Goal: Transaction & Acquisition: Purchase product/service

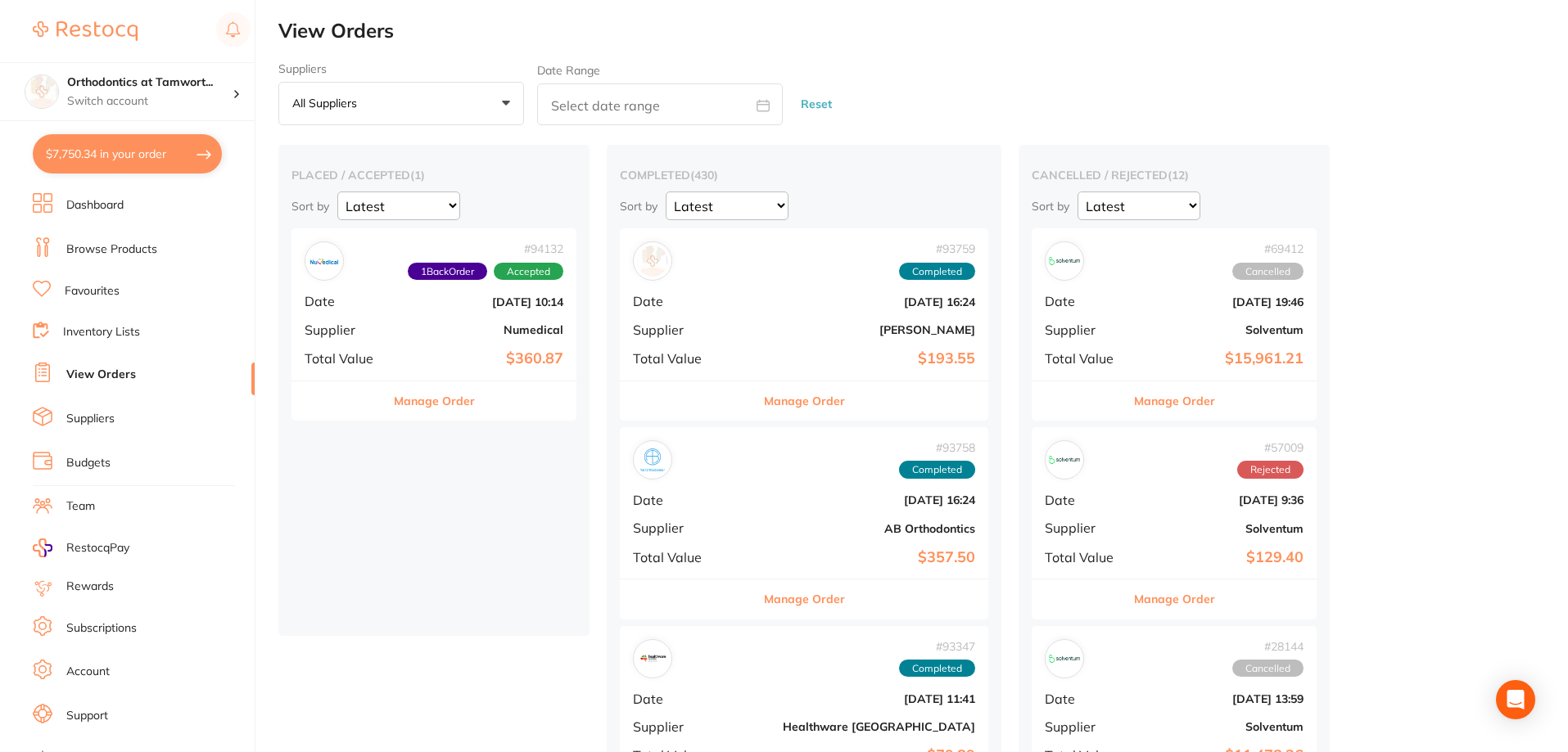
click at [206, 157] on button "$7,750.34 in your order" at bounding box center [127, 153] width 189 height 39
checkbox input "true"
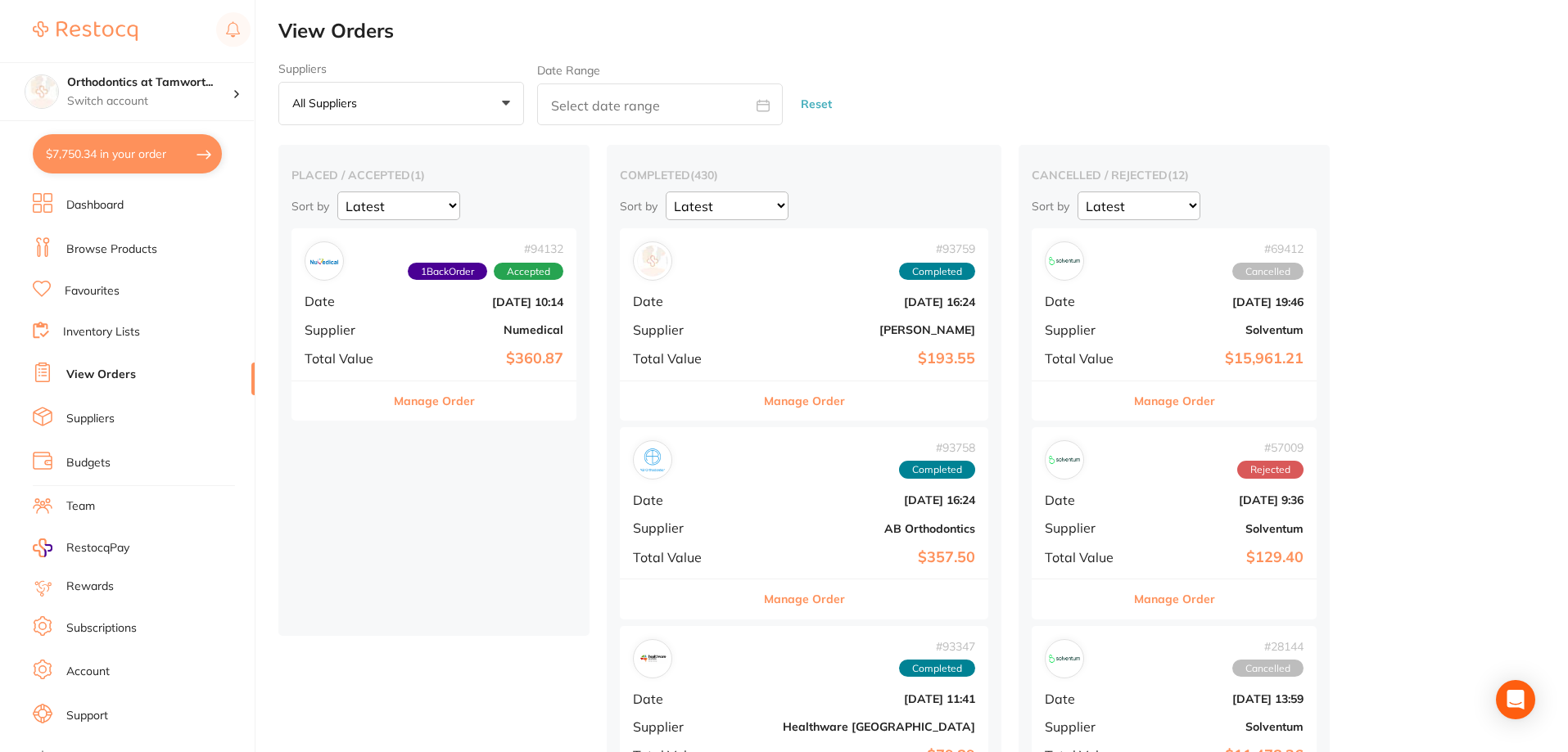
checkbox input "true"
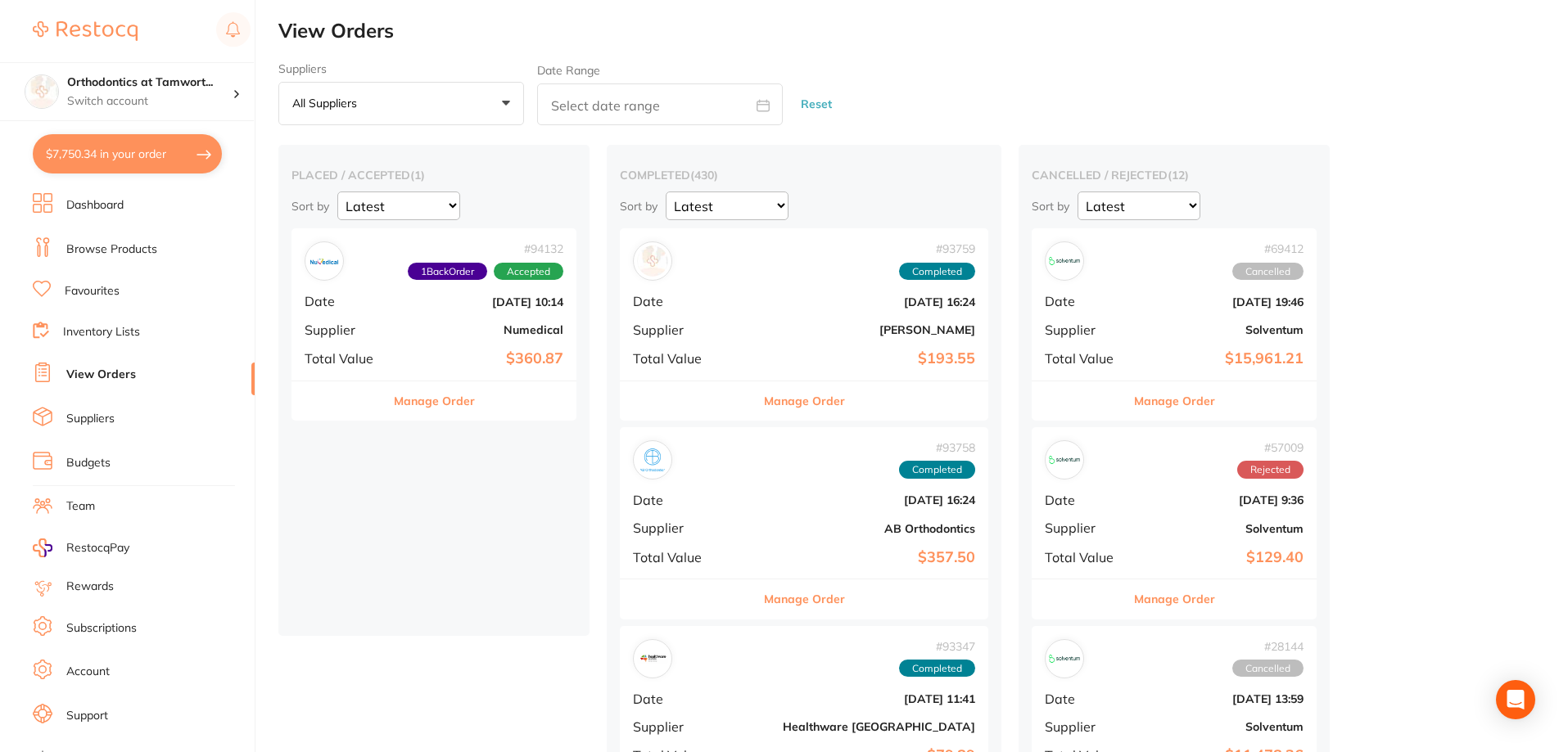
checkbox input "true"
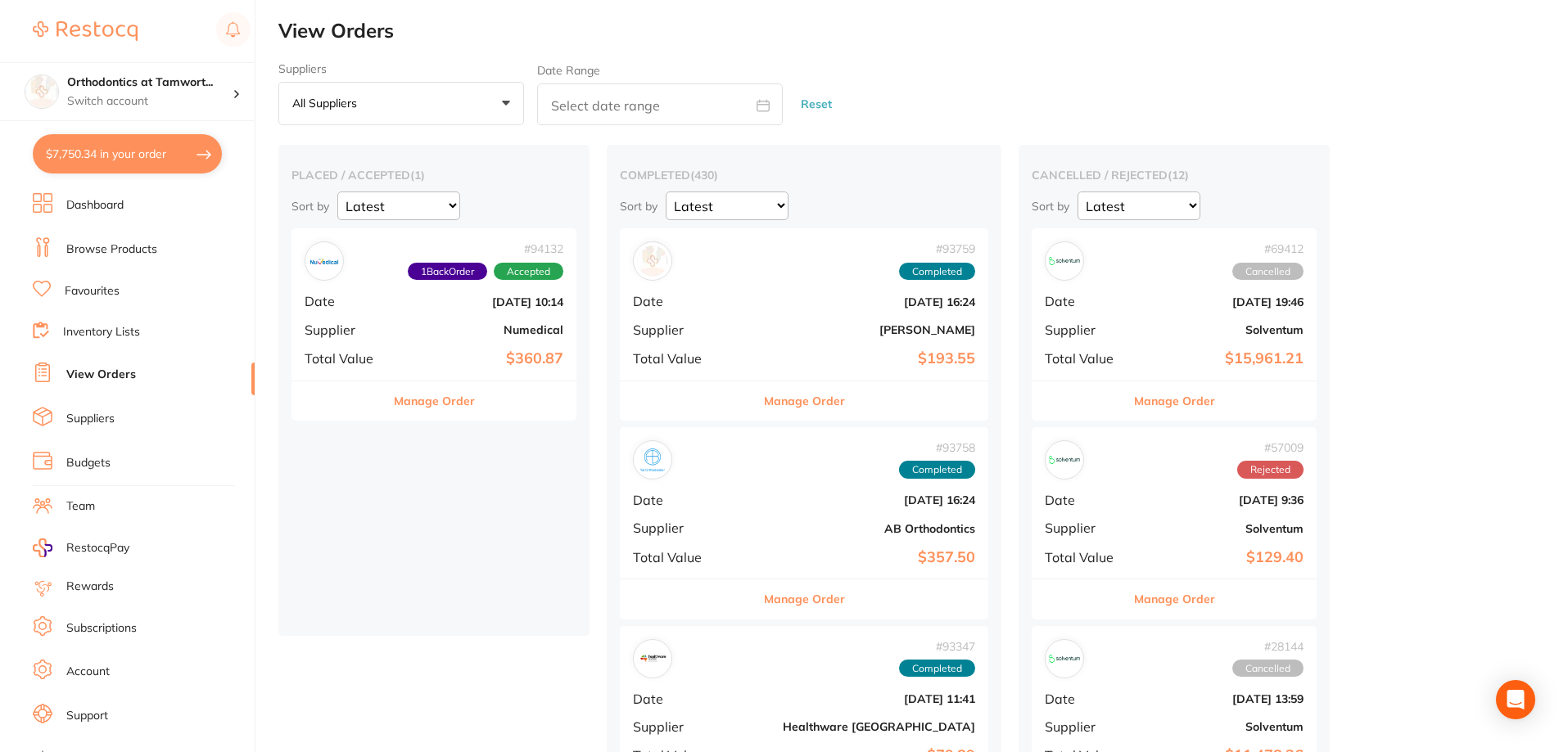
checkbox input "true"
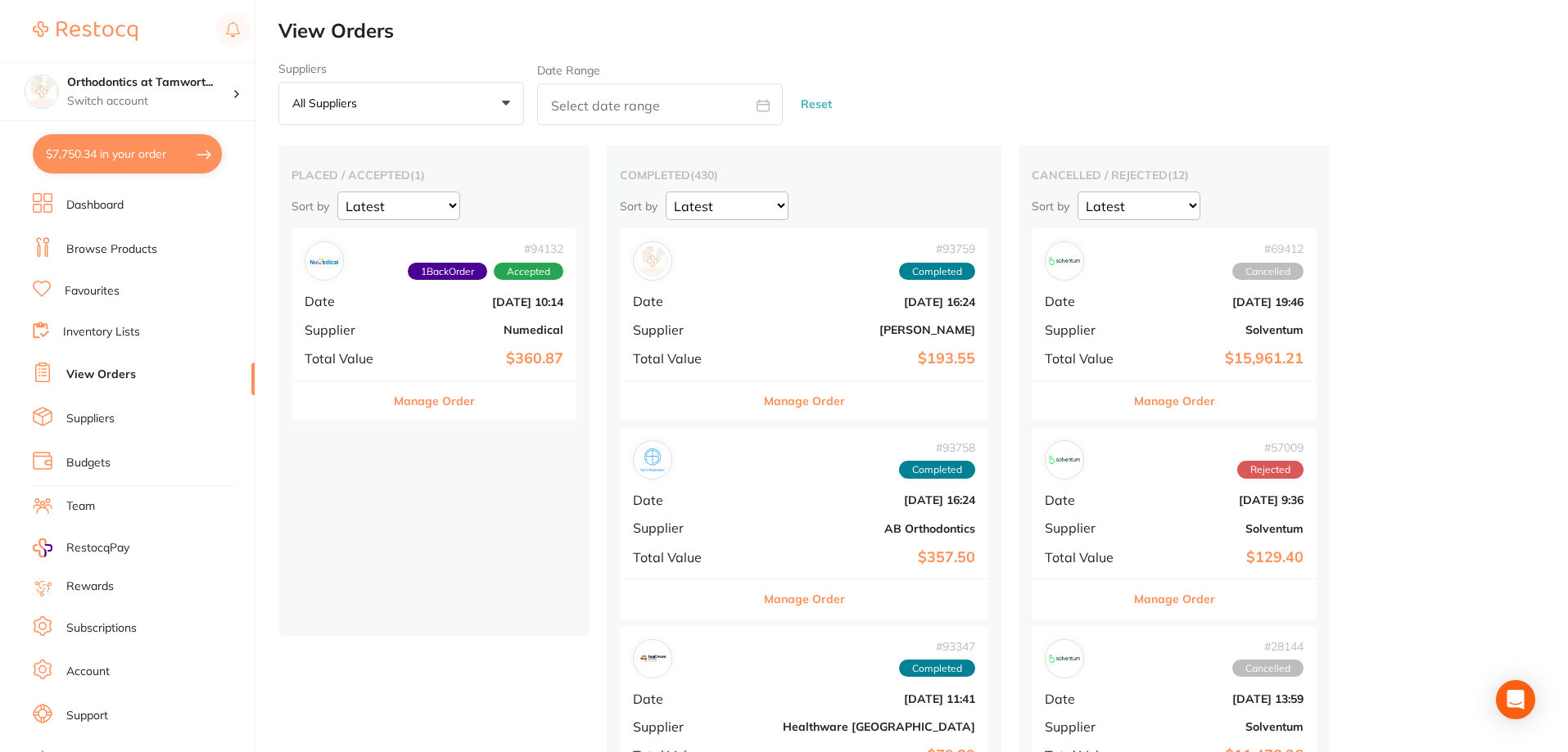
checkbox input "true"
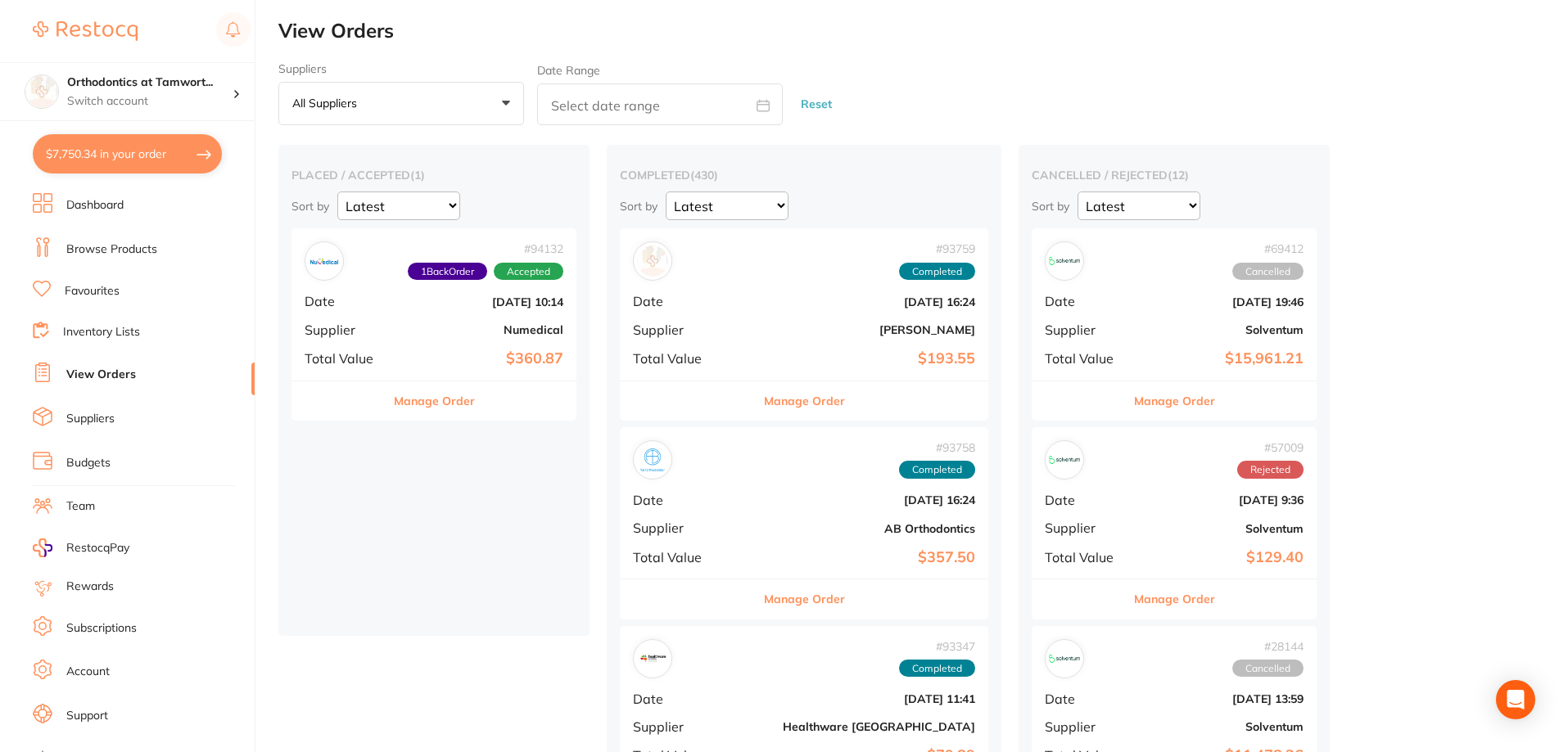
checkbox input "true"
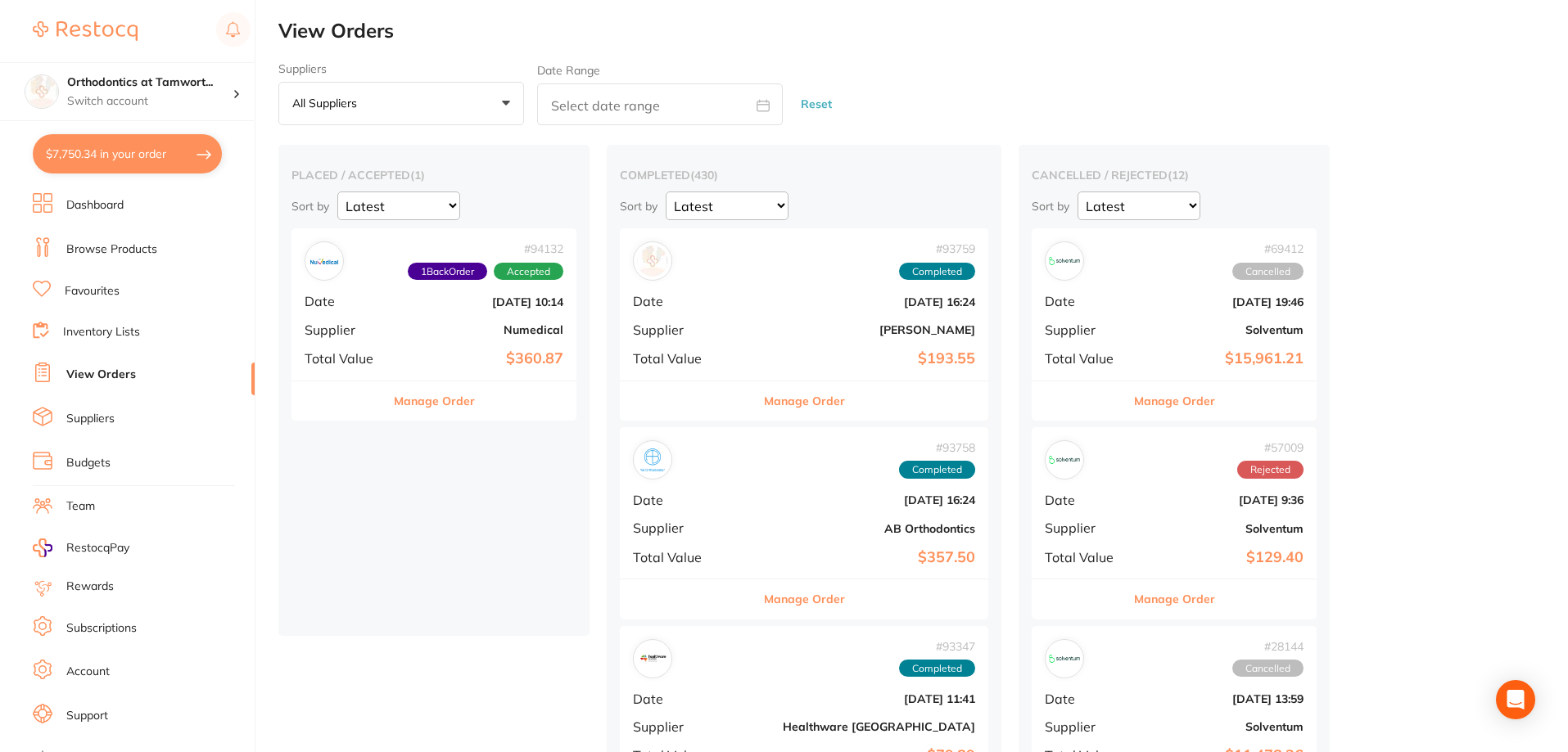
checkbox input "true"
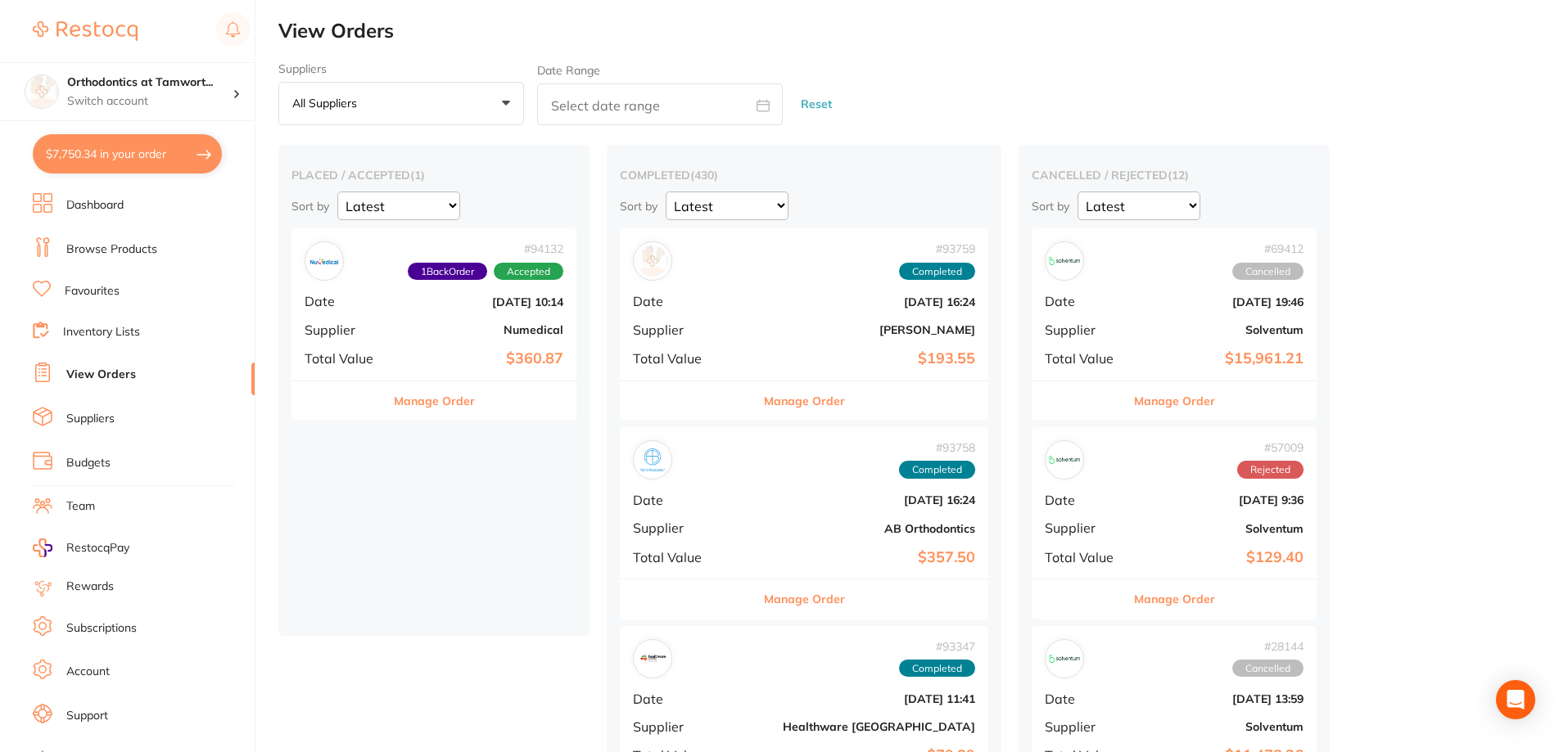
checkbox input "true"
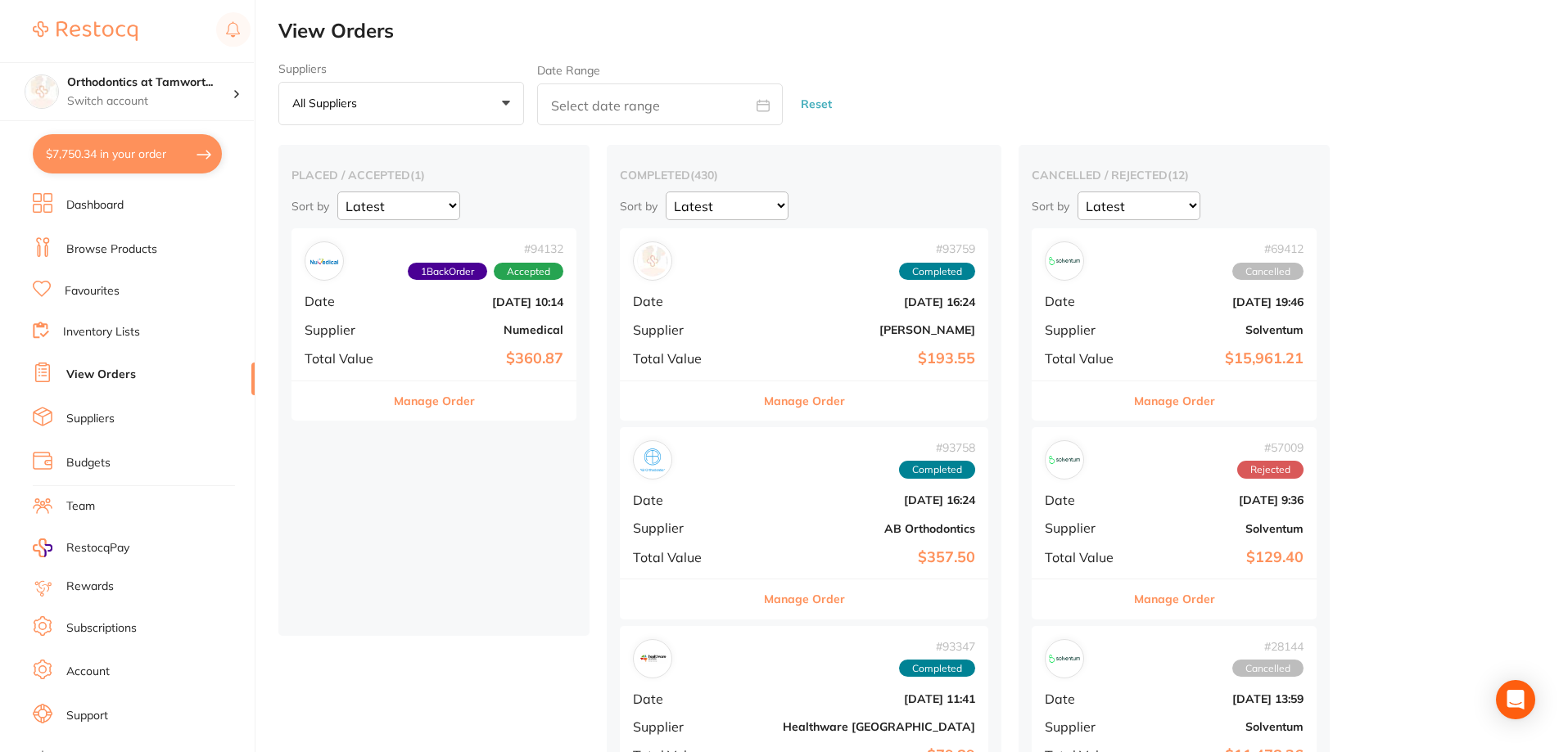
checkbox input "true"
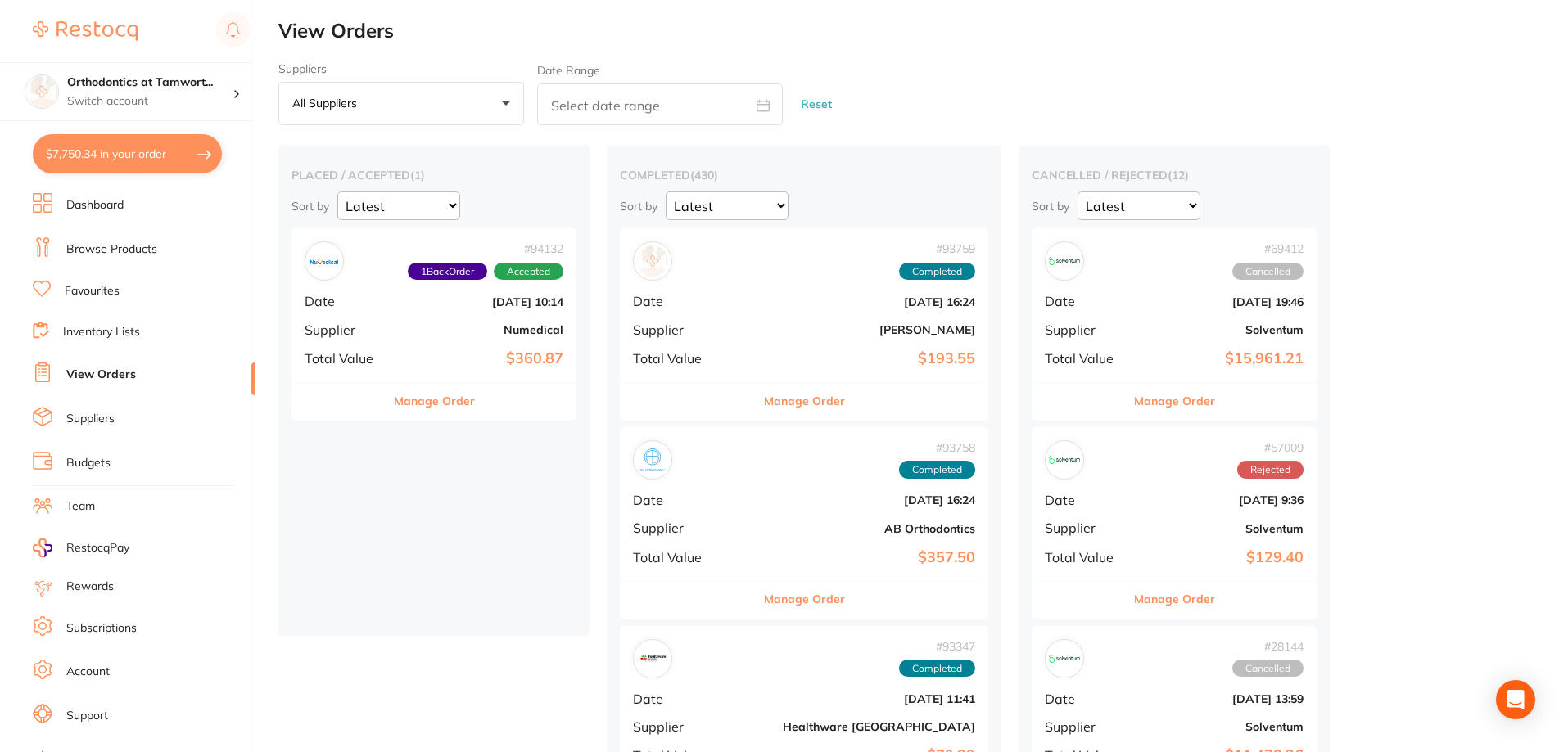
checkbox input "true"
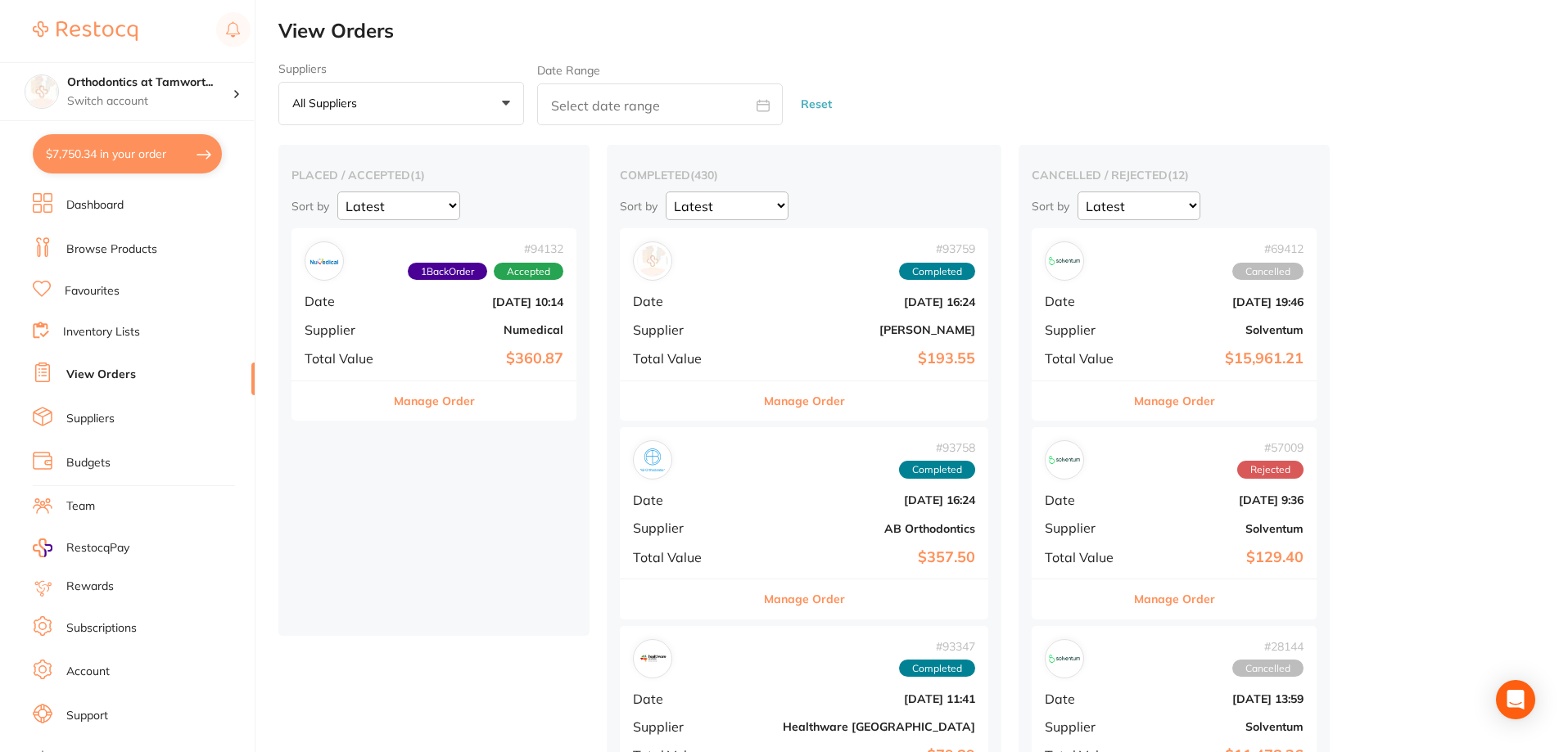
checkbox input "true"
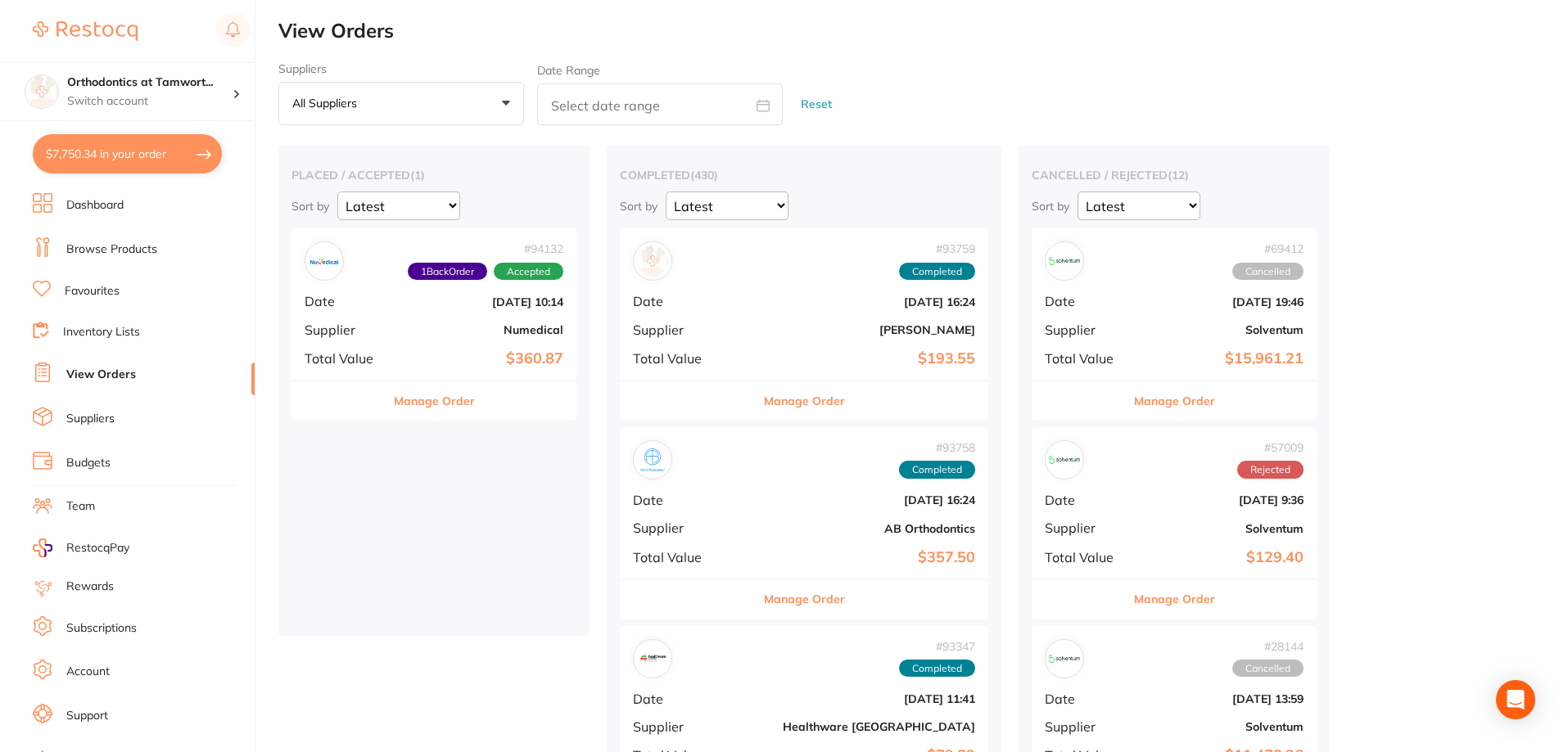
checkbox input "true"
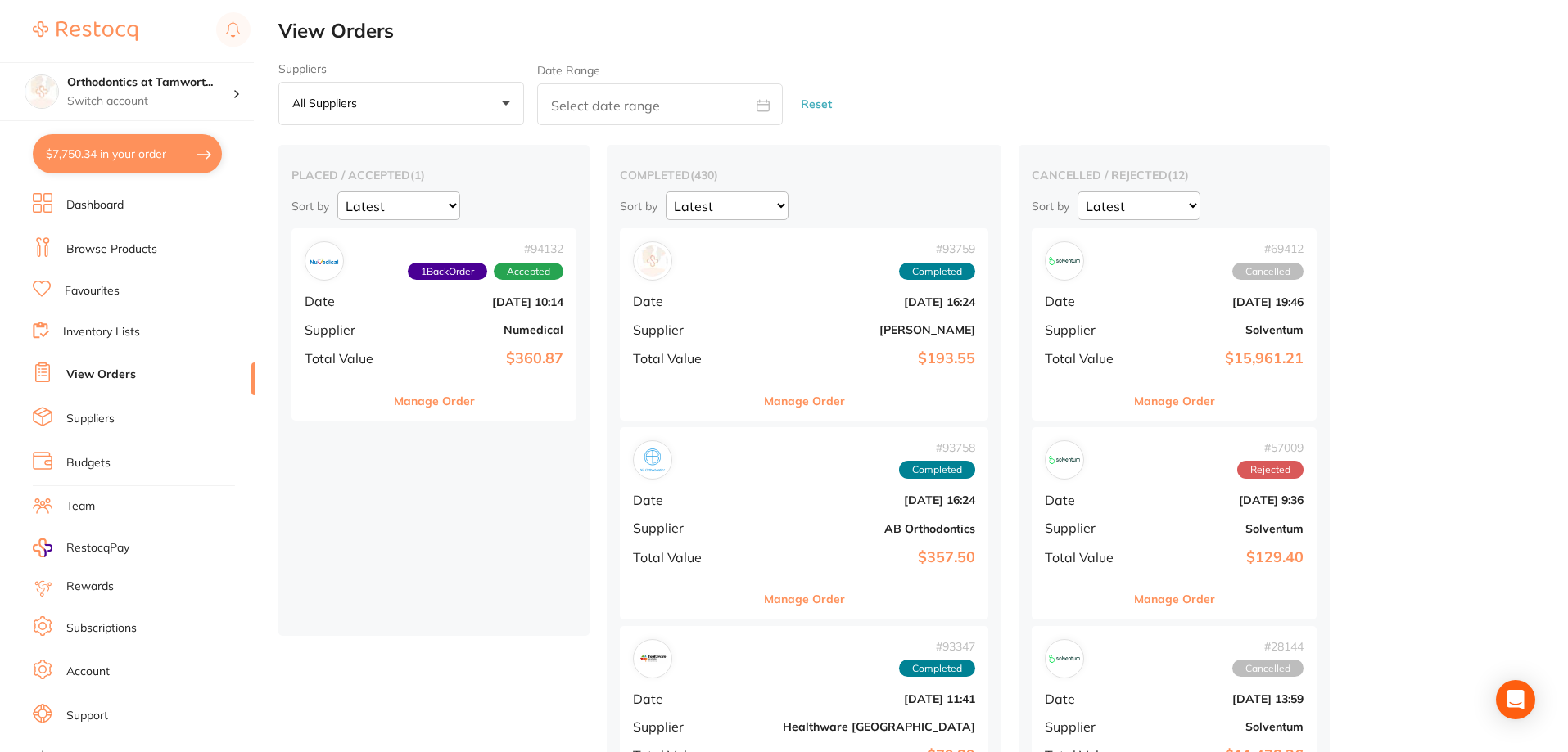
checkbox input "true"
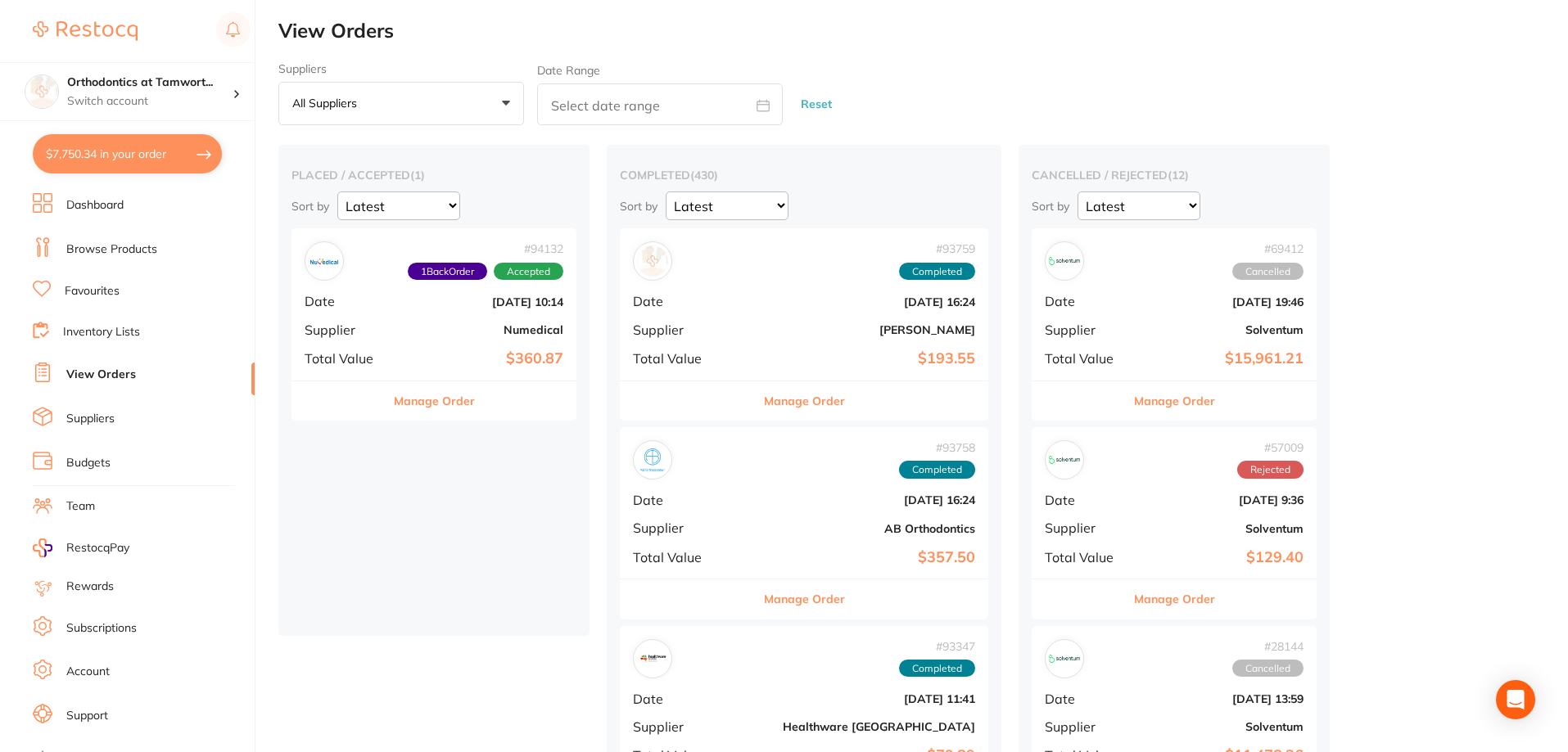
checkbox input "true"
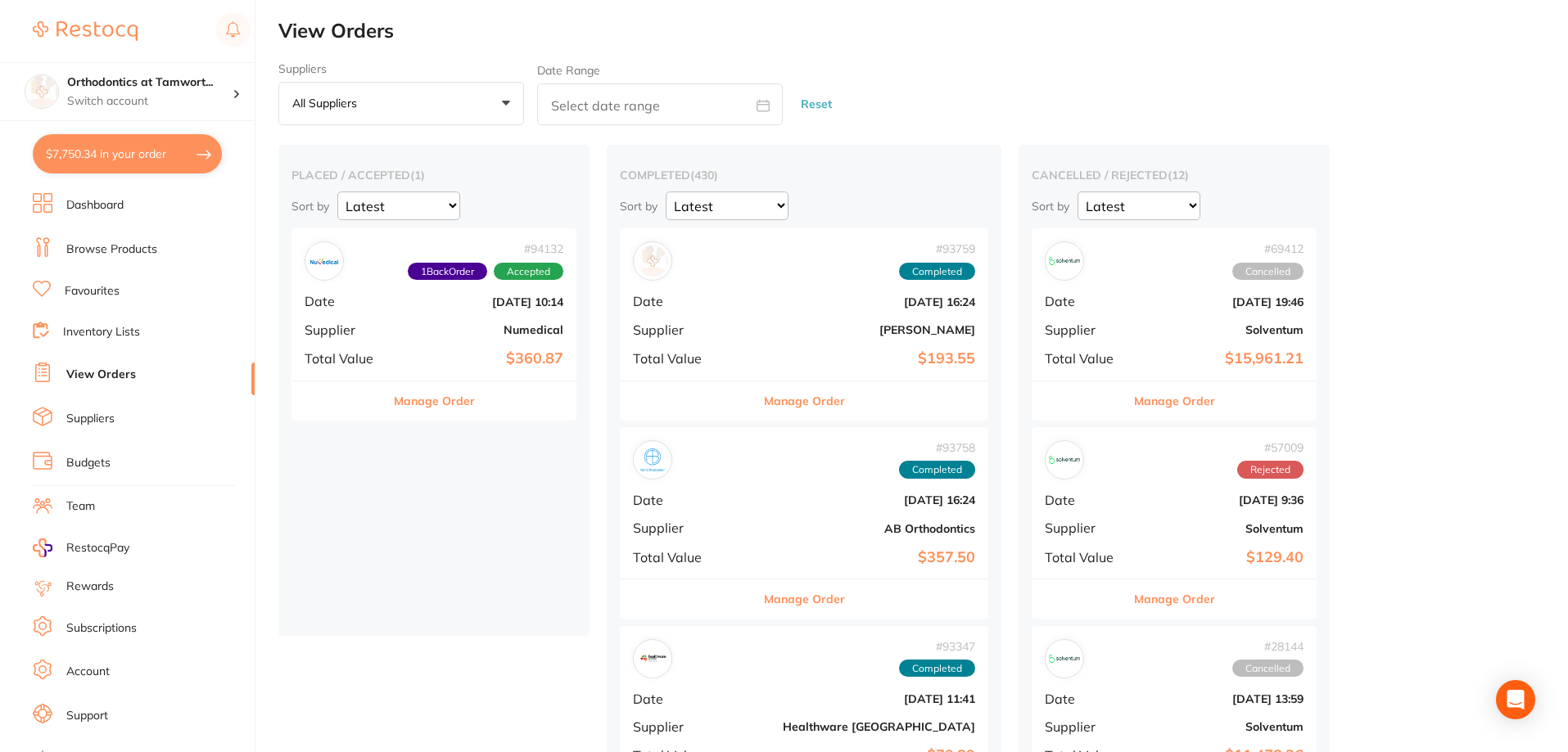
checkbox input "true"
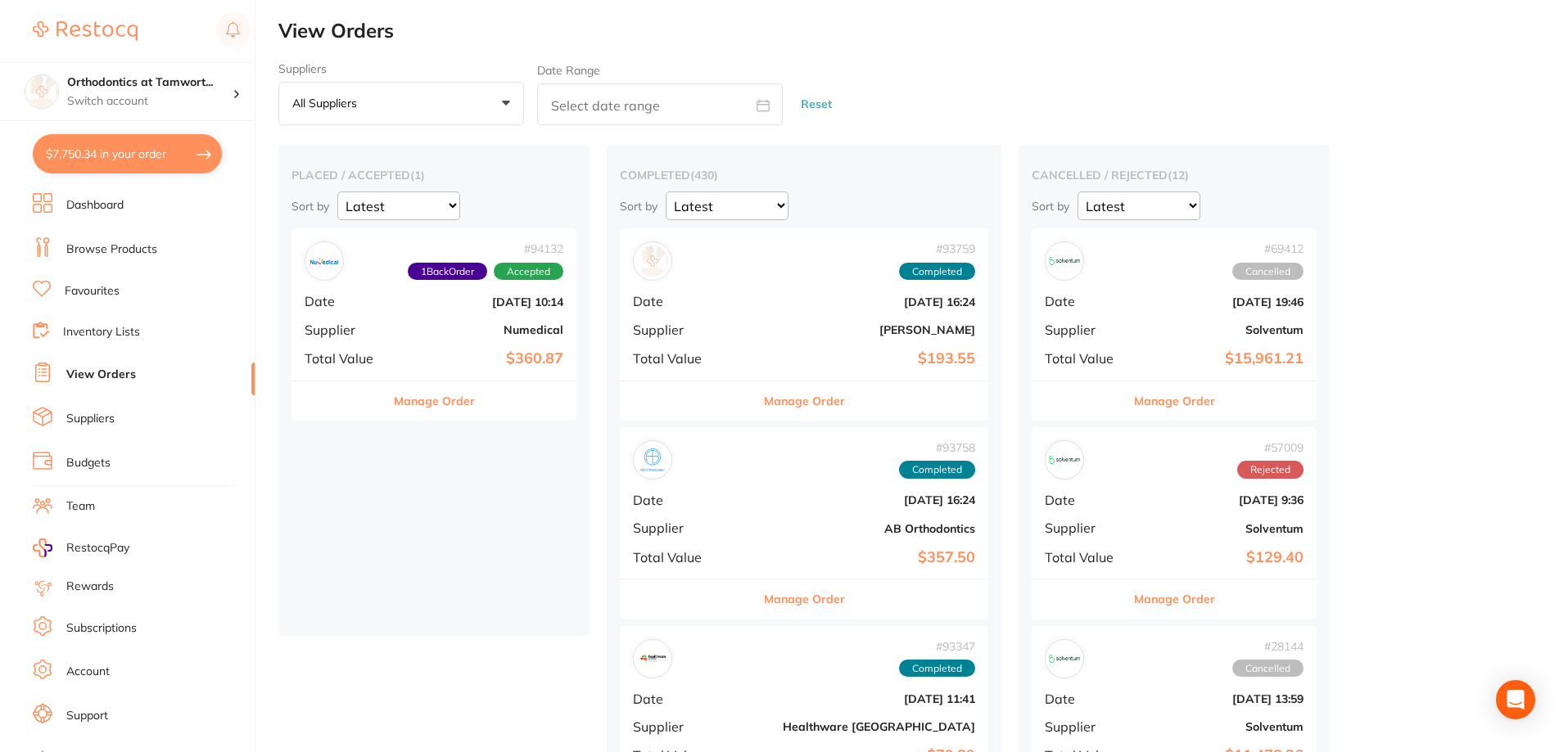
checkbox input "true"
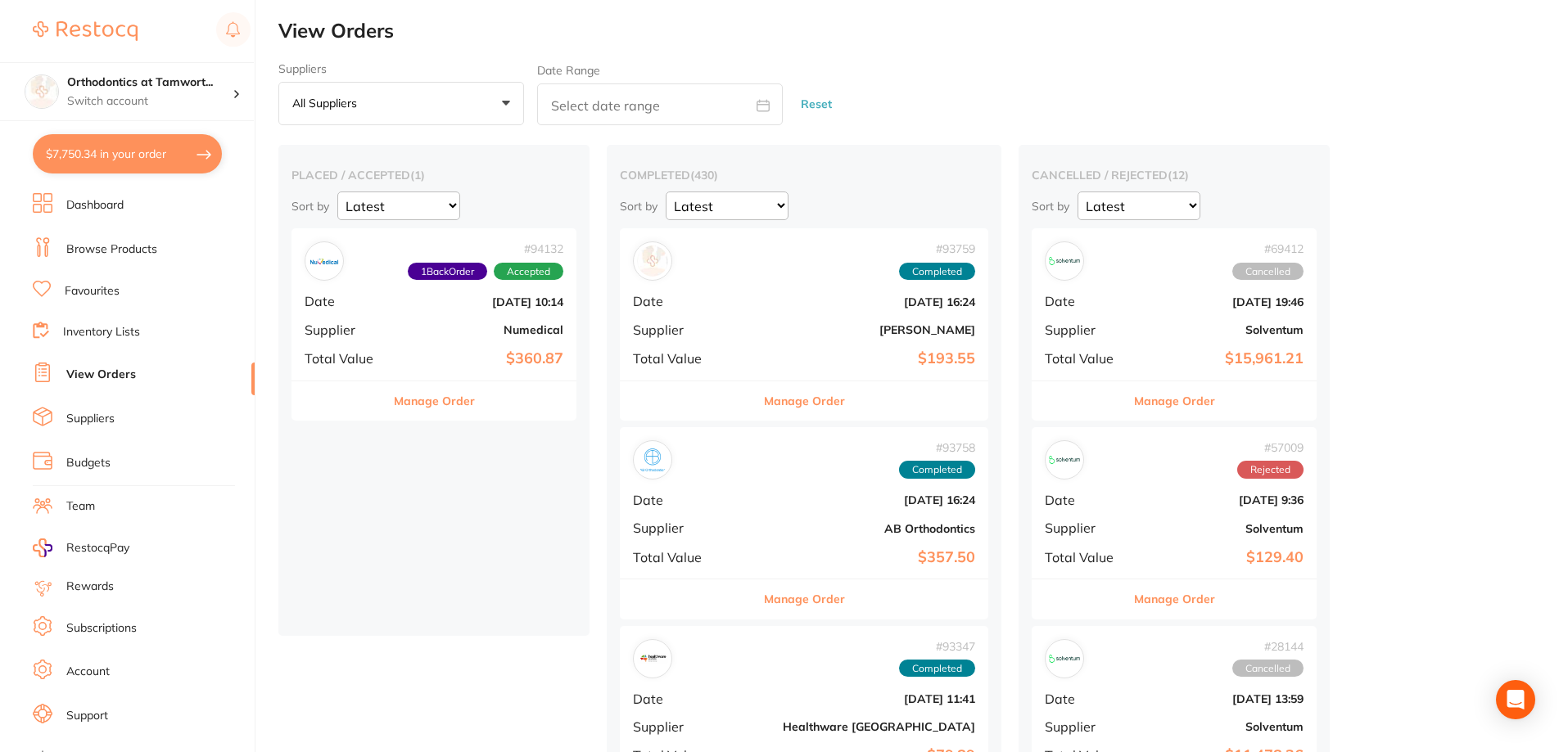
checkbox input "true"
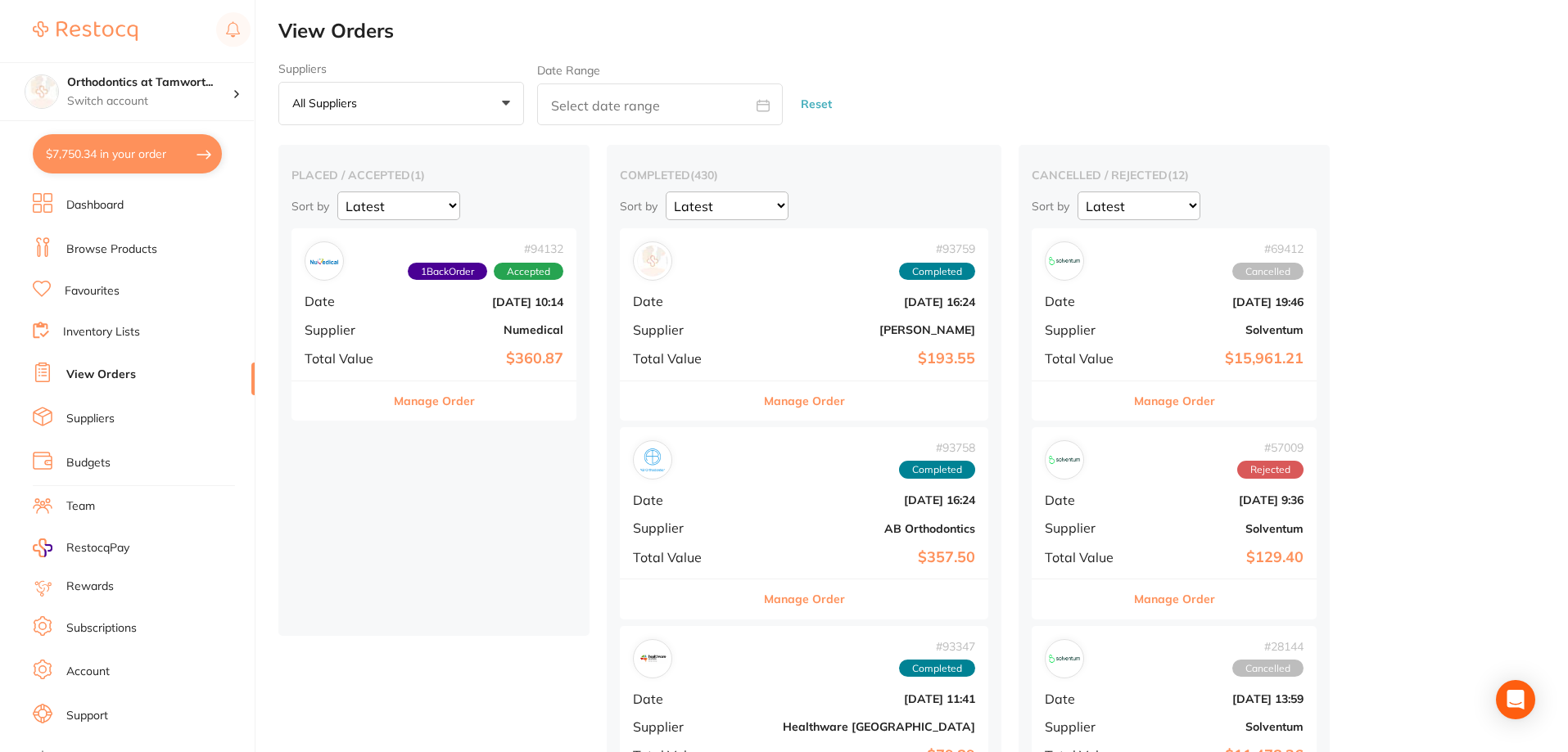
checkbox input "true"
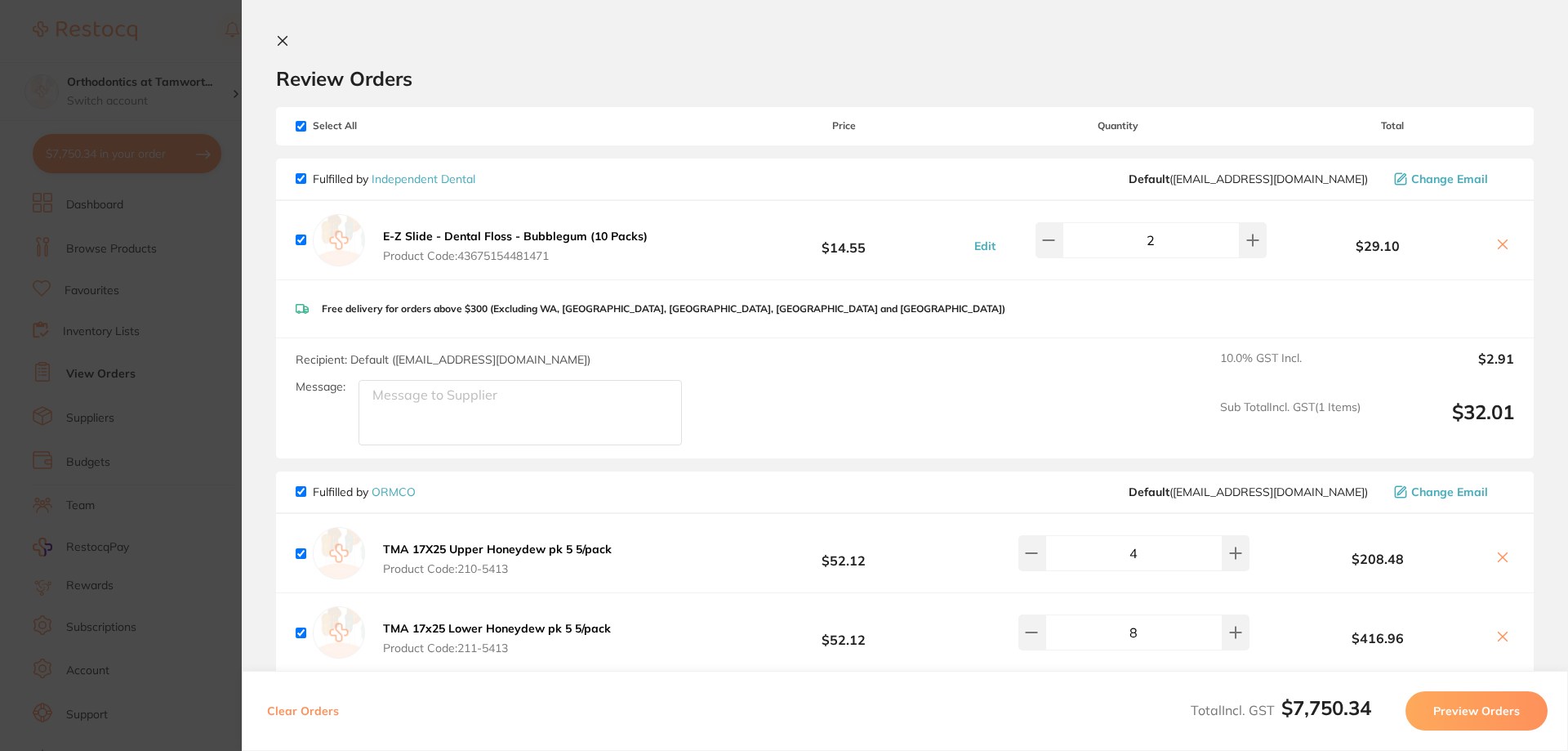
click at [284, 45] on icon at bounding box center [282, 41] width 13 height 13
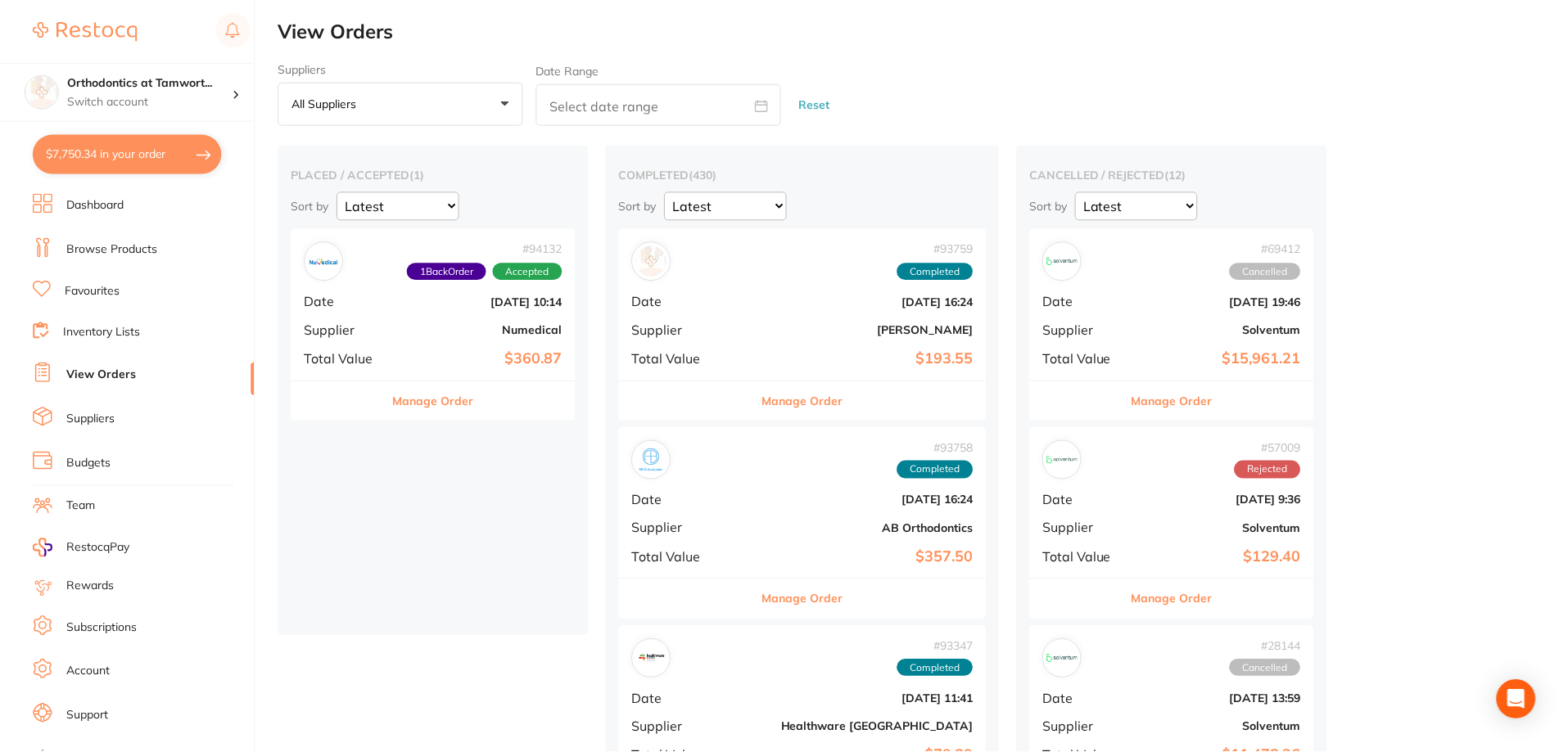
scroll to position [12, 0]
